Goal: Transaction & Acquisition: Obtain resource

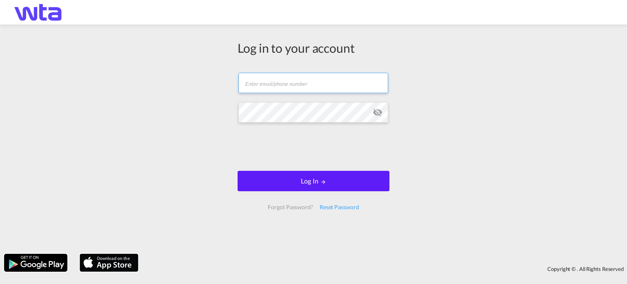
click at [261, 84] on input "text" at bounding box center [314, 83] width 150 height 20
type input "[PERSON_NAME][EMAIL_ADDRESS][PERSON_NAME][DOMAIN_NAME]"
click at [238, 171] on button "Log In" at bounding box center [314, 181] width 152 height 20
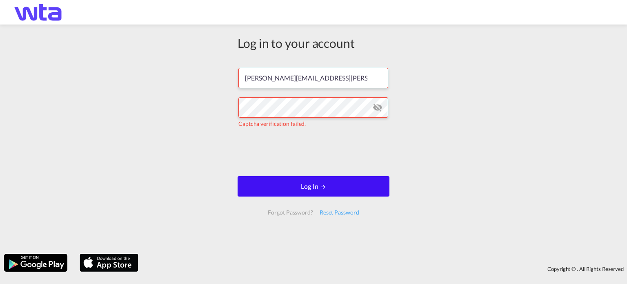
click at [317, 188] on button "Log In" at bounding box center [314, 186] width 152 height 20
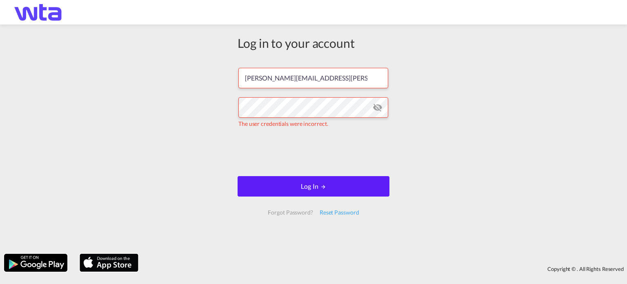
click at [377, 109] on md-icon "icon-eye-off" at bounding box center [378, 108] width 10 height 10
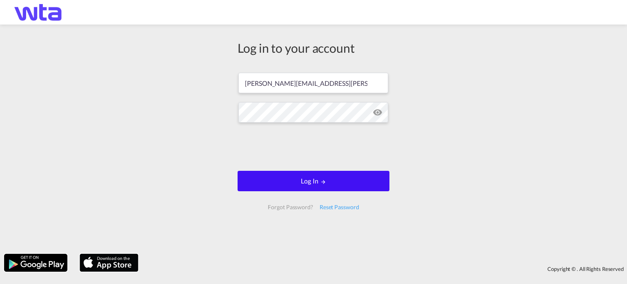
click at [315, 183] on button "Log In" at bounding box center [314, 181] width 152 height 20
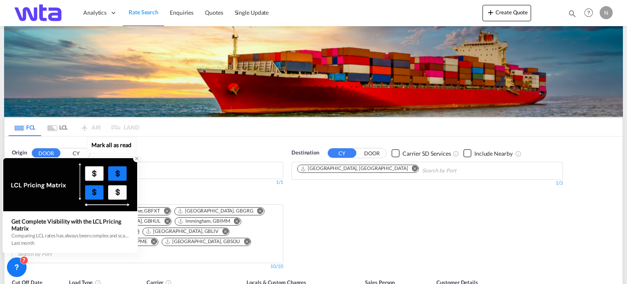
click at [136, 159] on icon at bounding box center [137, 158] width 3 height 3
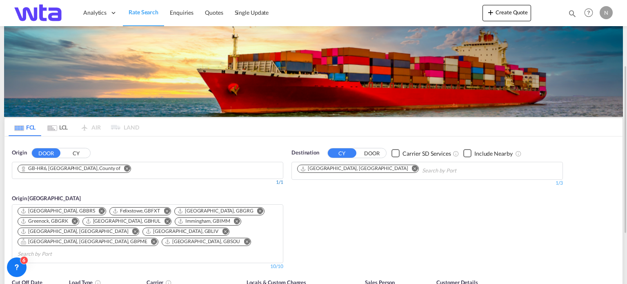
scroll to position [82, 0]
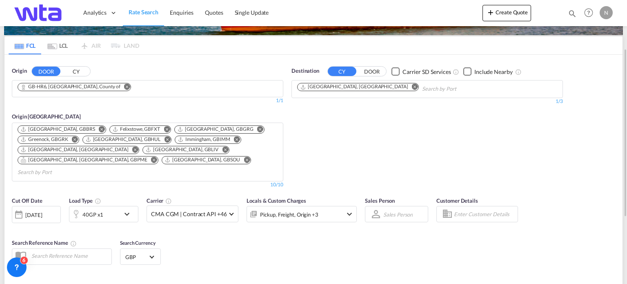
click at [124, 89] on md-icon "Remove" at bounding box center [127, 87] width 6 height 6
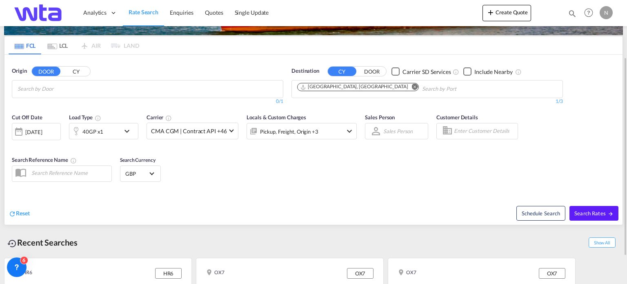
click at [85, 89] on input "Chips input." at bounding box center [57, 89] width 78 height 13
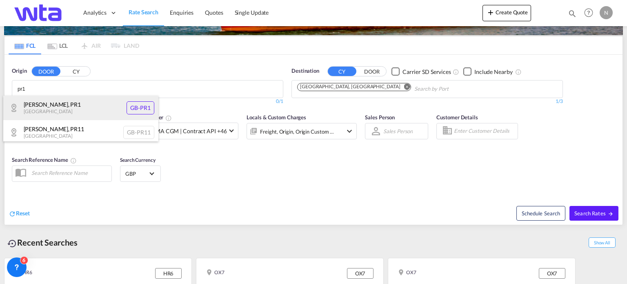
type input "pr1"
click at [139, 103] on div "[GEOGRAPHIC_DATA] , PR1 [GEOGRAPHIC_DATA] [GEOGRAPHIC_DATA]-PR1" at bounding box center [80, 108] width 155 height 25
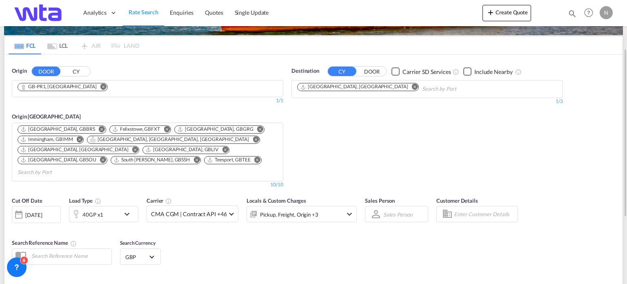
click at [412, 86] on md-icon "Remove" at bounding box center [415, 87] width 6 height 6
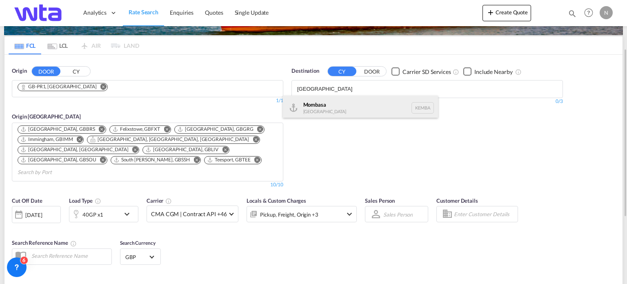
type input "[GEOGRAPHIC_DATA]"
click at [320, 102] on div "Mombasa [GEOGRAPHIC_DATA] [GEOGRAPHIC_DATA]" at bounding box center [360, 108] width 155 height 25
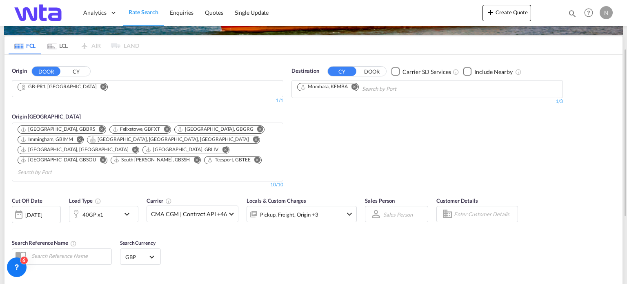
click at [127, 209] on md-icon "icon-chevron-down" at bounding box center [129, 214] width 14 height 10
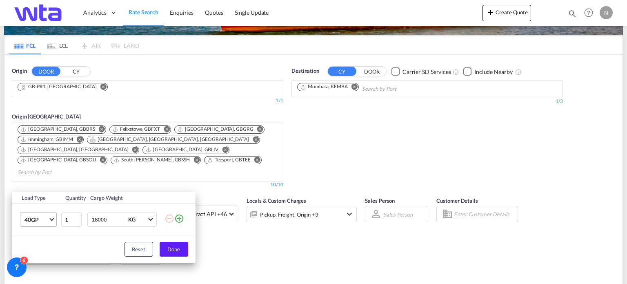
click at [54, 218] on md-select-value "40GP" at bounding box center [40, 219] width 33 height 14
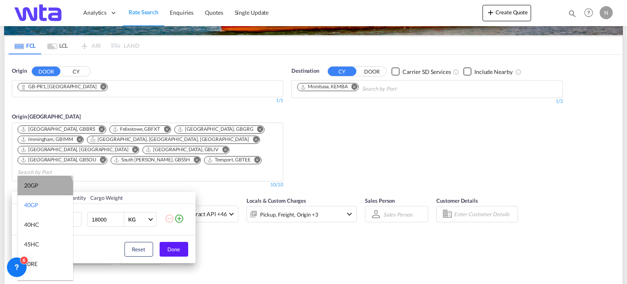
click at [44, 189] on md-option "20GP" at bounding box center [46, 186] width 56 height 20
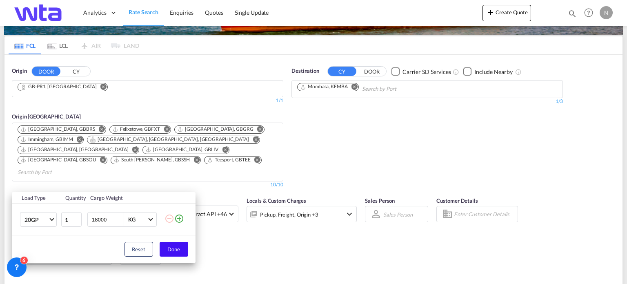
click at [176, 251] on button "Done" at bounding box center [174, 249] width 29 height 15
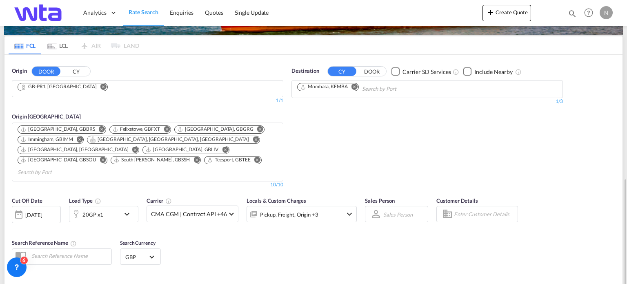
scroll to position [193, 0]
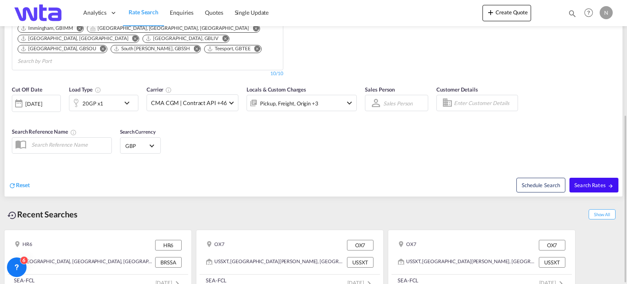
click at [592, 182] on span "Search Rates" at bounding box center [594, 185] width 39 height 7
type input "PR1 to KEMBA / [DATE]"
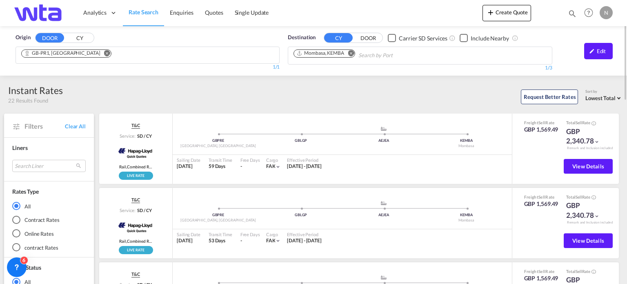
click at [104, 54] on md-icon "Remove" at bounding box center [107, 53] width 6 height 6
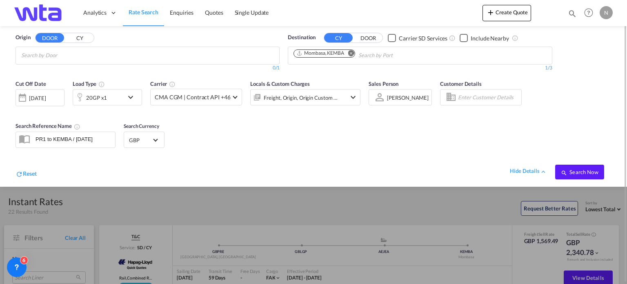
click at [49, 57] on body "Analytics Reports Dashboard Rate Search Enquiries Quotes" at bounding box center [313, 142] width 627 height 284
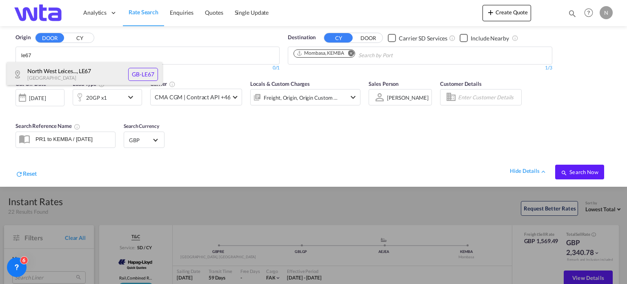
type input "le67"
click at [136, 71] on div "North West Leices... , LE67 [GEOGRAPHIC_DATA] [GEOGRAPHIC_DATA]-LE67" at bounding box center [84, 74] width 155 height 25
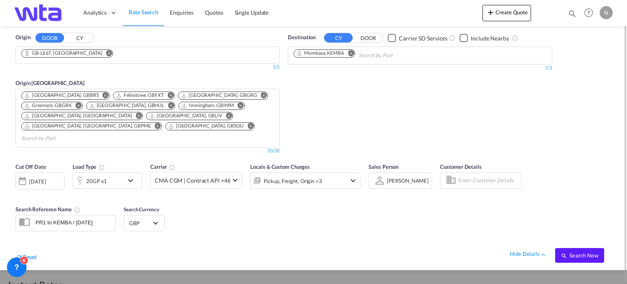
click at [354, 53] on md-icon "Remove" at bounding box center [351, 53] width 6 height 6
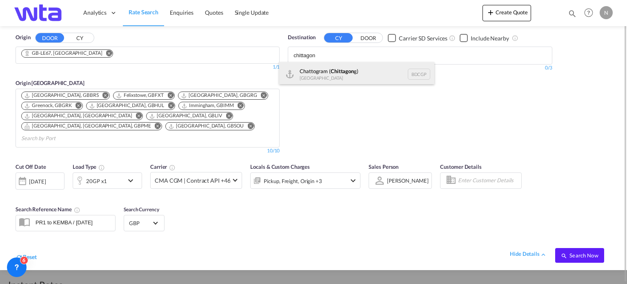
type input "chittagon"
click at [342, 79] on div "Chattogram ( Chittagon g) [GEOGRAPHIC_DATA] BDCGP" at bounding box center [356, 74] width 155 height 25
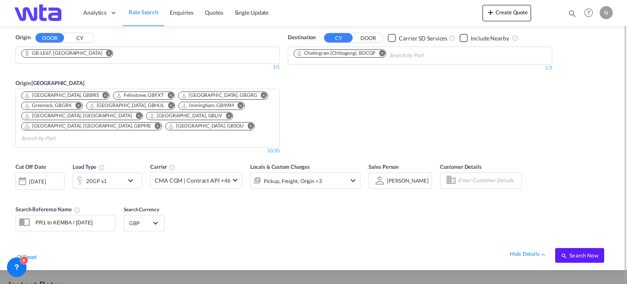
click at [133, 176] on md-icon "icon-chevron-down" at bounding box center [133, 181] width 14 height 10
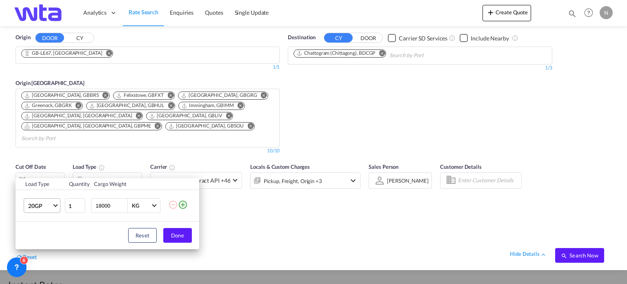
click at [57, 202] on md-select-value "20GP" at bounding box center [43, 206] width 33 height 14
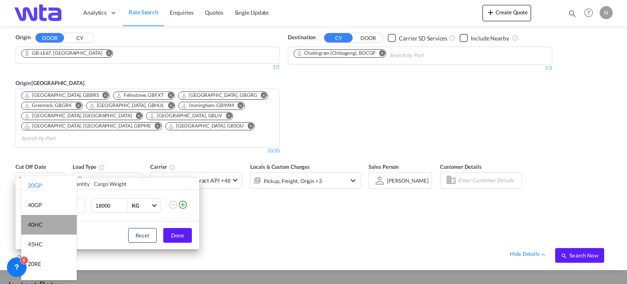
click at [50, 228] on md-option "40HC" at bounding box center [49, 225] width 56 height 20
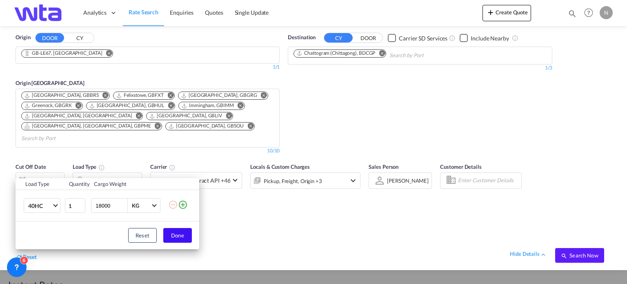
click at [179, 235] on button "Done" at bounding box center [177, 235] width 29 height 15
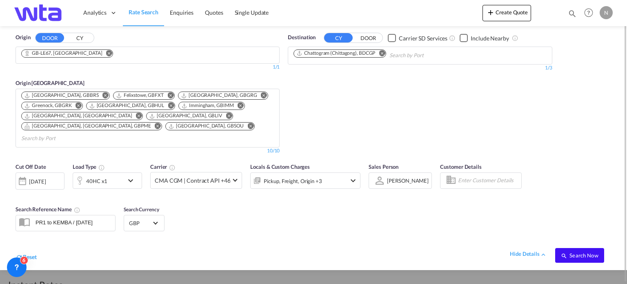
click at [566, 252] on md-icon "icon-magnify" at bounding box center [564, 255] width 7 height 7
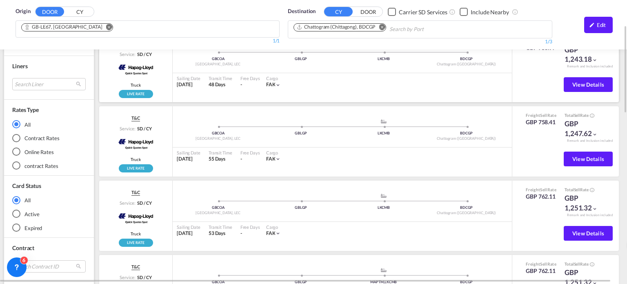
scroll to position [123, 0]
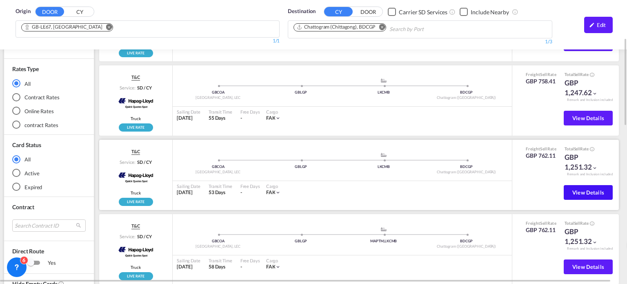
click at [583, 192] on span "View Details" at bounding box center [589, 192] width 32 height 7
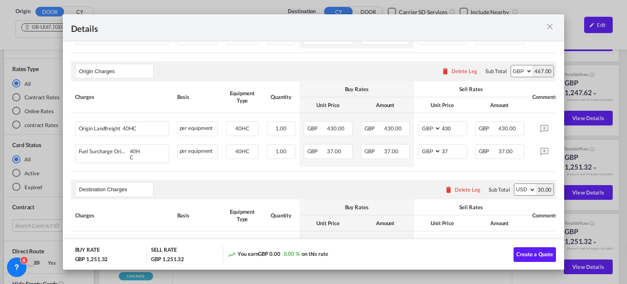
scroll to position [0, 0]
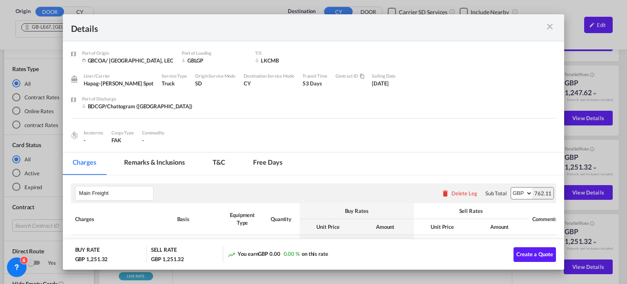
click at [553, 27] on md-icon "icon-close m-3 fg-AAA8AD cursor" at bounding box center [550, 27] width 10 height 10
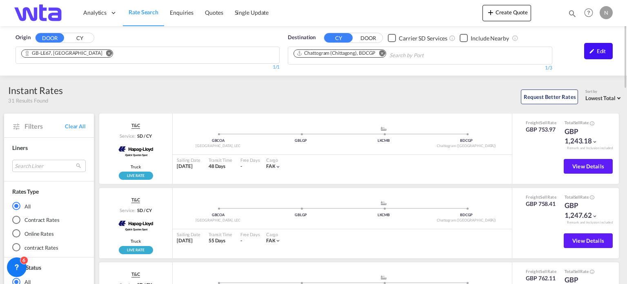
click at [595, 54] on div "Edit" at bounding box center [599, 51] width 29 height 16
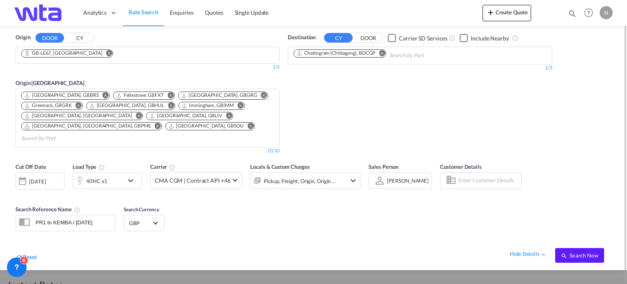
scroll to position [0, 0]
click at [533, 250] on div "hide details" at bounding box center [528, 254] width 37 height 8
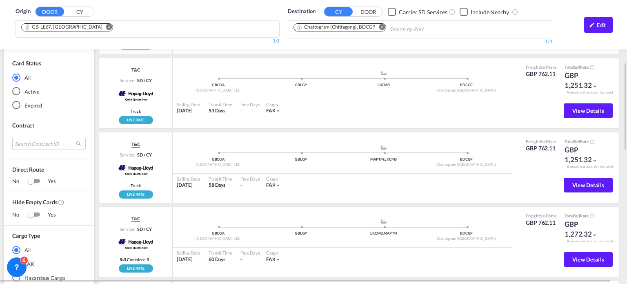
scroll to position [0, 0]
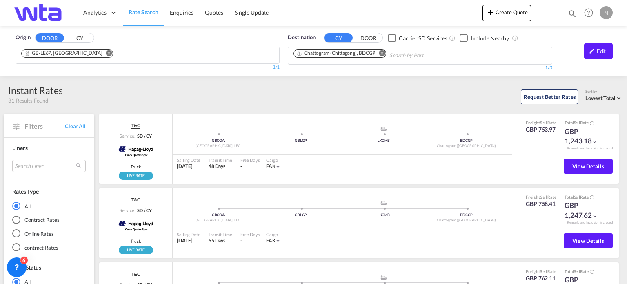
drag, startPoint x: 599, startPoint y: 54, endPoint x: 178, endPoint y: 156, distance: 433.9
click at [599, 54] on div "Edit" at bounding box center [599, 51] width 29 height 16
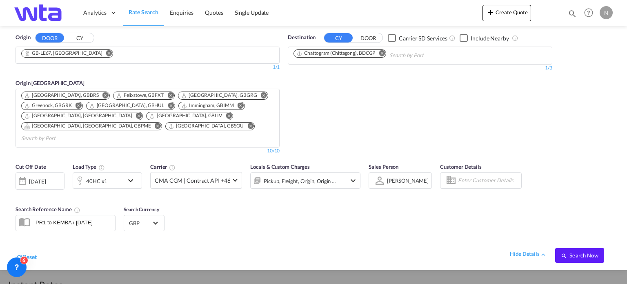
scroll to position [0, 0]
click at [539, 250] on div "hide details" at bounding box center [528, 254] width 37 height 8
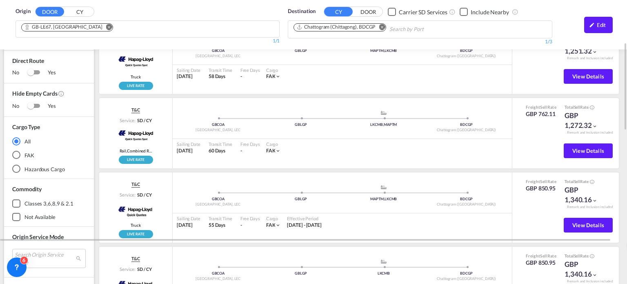
scroll to position [0, 0]
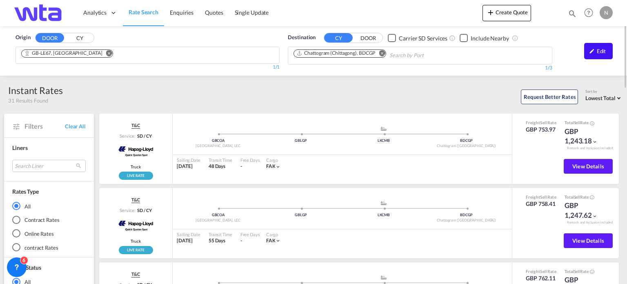
click at [594, 47] on div "Edit" at bounding box center [599, 51] width 29 height 16
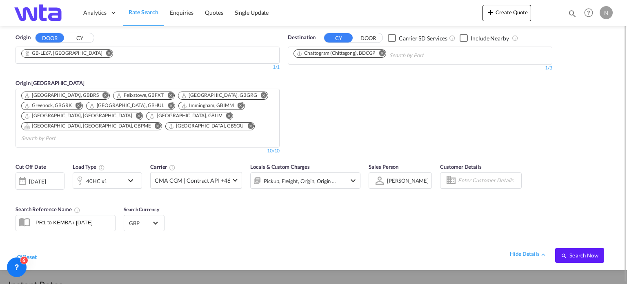
drag, startPoint x: 536, startPoint y: 246, endPoint x: 391, endPoint y: 205, distance: 149.9
click at [534, 250] on div "hide details" at bounding box center [528, 254] width 37 height 8
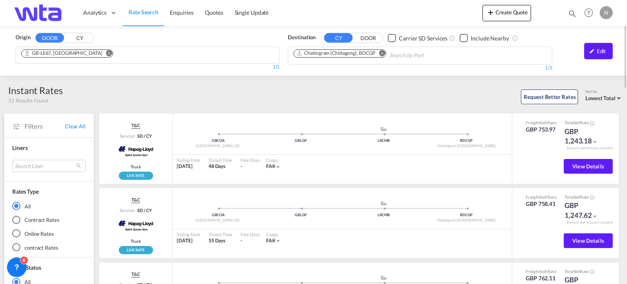
click at [143, 11] on span "Rate Search" at bounding box center [144, 12] width 30 height 7
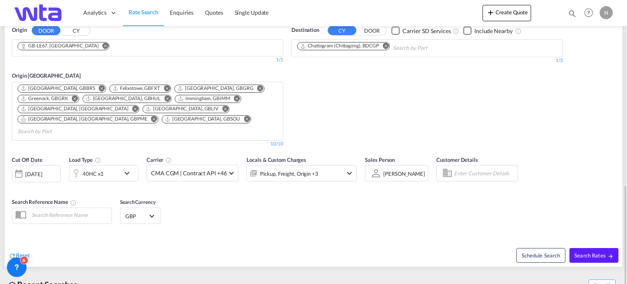
scroll to position [193, 0]
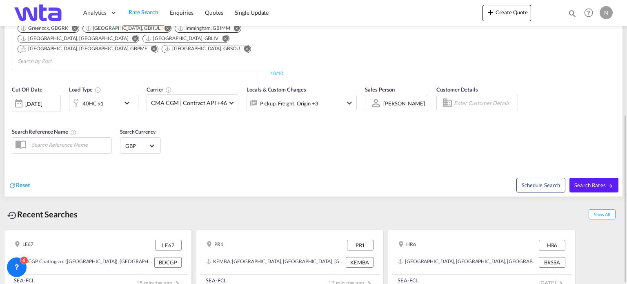
click at [157, 274] on div "SEA-FCL 40HC x 1 15 minutes ago" at bounding box center [98, 282] width 181 height 16
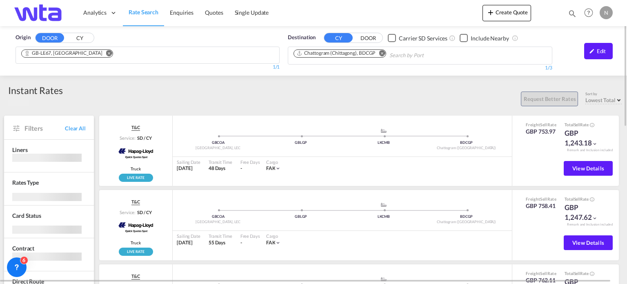
scroll to position [82, 0]
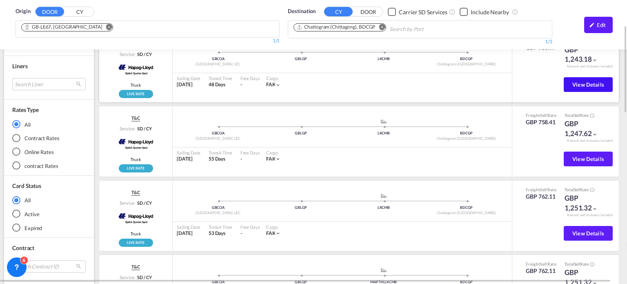
click at [575, 84] on span "View Details" at bounding box center [589, 84] width 32 height 7
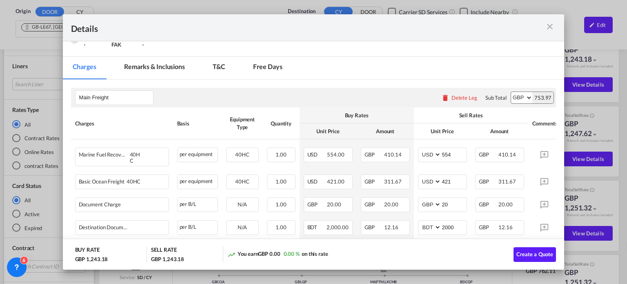
scroll to position [60, 0]
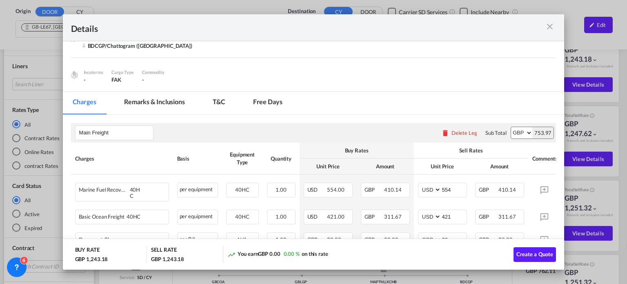
click at [162, 103] on md-tab-item "Remarks & Inclusions" at bounding box center [154, 103] width 80 height 22
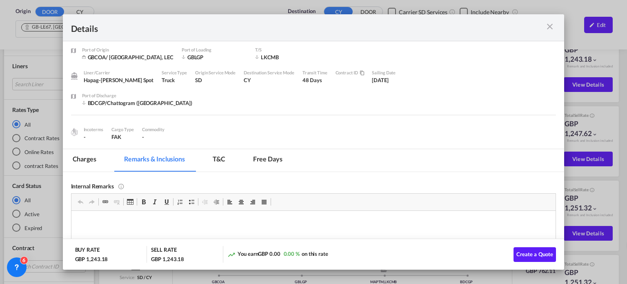
scroll to position [0, 0]
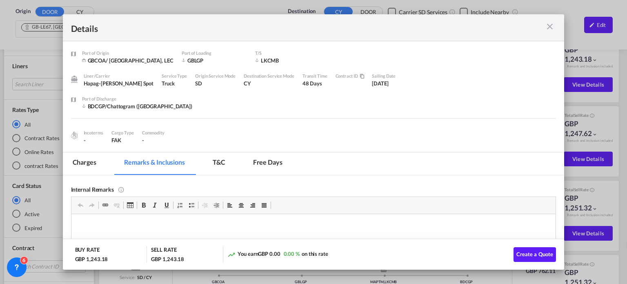
click at [215, 164] on md-tab-item "T&C" at bounding box center [219, 163] width 32 height 22
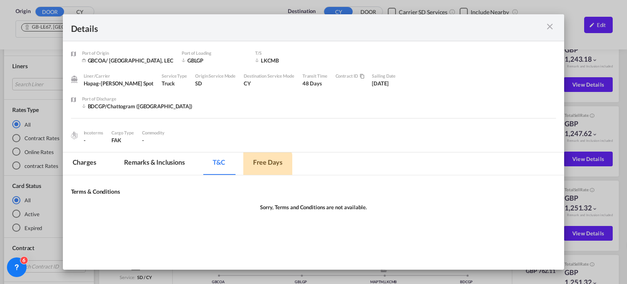
click at [259, 167] on md-tab-item "Free days" at bounding box center [267, 163] width 49 height 22
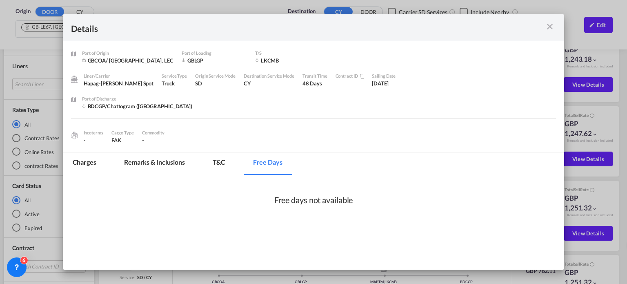
click at [163, 160] on md-tab-item "Remarks & Inclusions" at bounding box center [154, 163] width 80 height 22
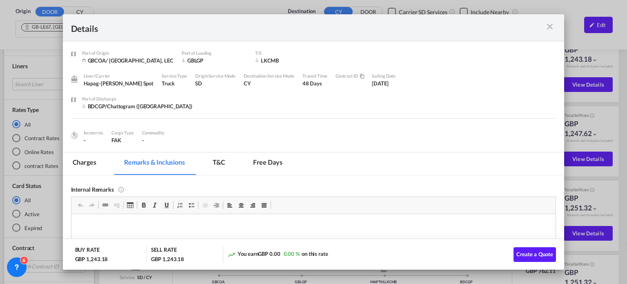
click at [554, 27] on md-icon "icon-close m-3 fg-AAA8AD cursor" at bounding box center [550, 27] width 10 height 10
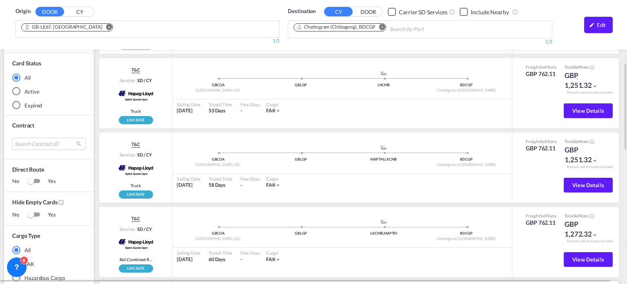
scroll to position [327, 0]
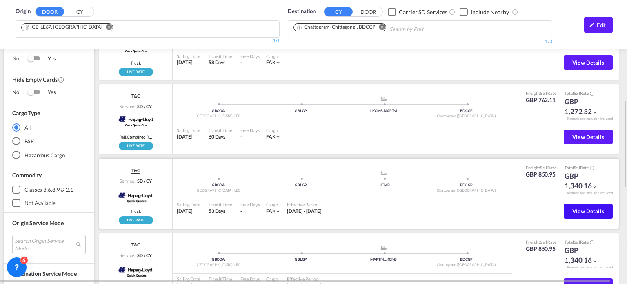
click at [582, 208] on span "View Details" at bounding box center [589, 211] width 32 height 7
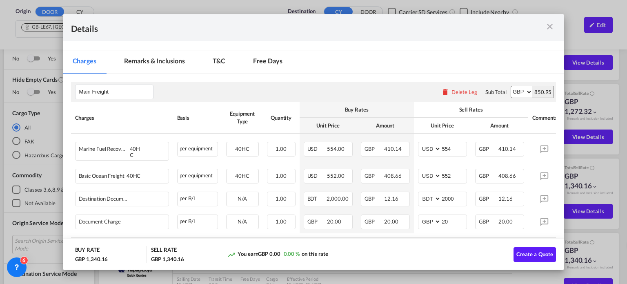
scroll to position [0, 0]
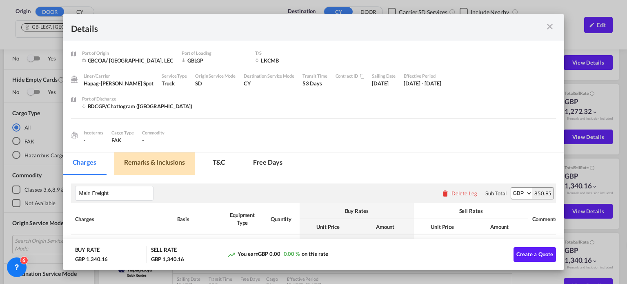
click at [156, 161] on md-tab-item "Remarks & Inclusions" at bounding box center [154, 163] width 80 height 22
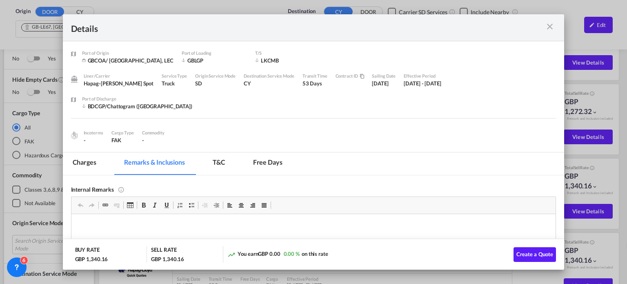
click at [550, 25] on md-icon "icon-close m-3 fg-AAA8AD cursor" at bounding box center [550, 27] width 10 height 10
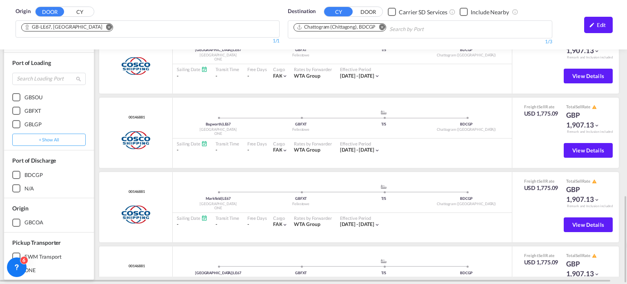
scroll to position [599, 0]
